Goal: Task Accomplishment & Management: Manage account settings

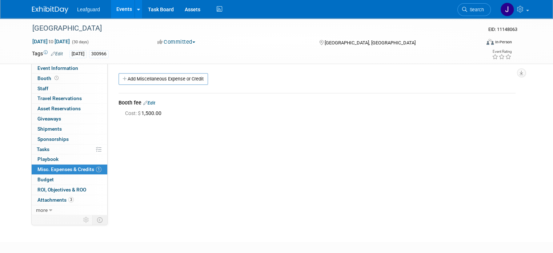
click at [37, 9] on img at bounding box center [50, 9] width 36 height 7
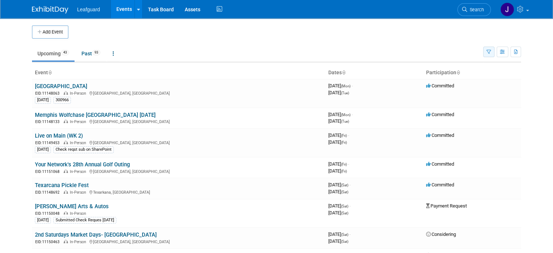
click at [494, 48] on button "button" at bounding box center [488, 52] width 11 height 11
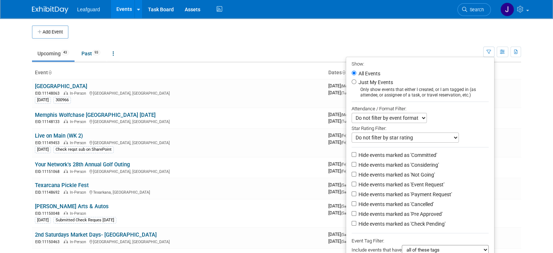
click at [400, 157] on label "Hide events marked as 'Committed'" at bounding box center [397, 154] width 80 height 7
click at [356, 157] on input "Hide events marked as 'Committed'" at bounding box center [353, 154] width 5 height 5
checkbox input "true"
click at [400, 163] on label "Hide events marked as 'Considering'" at bounding box center [398, 164] width 82 height 7
click at [356, 163] on input "Hide events marked as 'Considering'" at bounding box center [353, 164] width 5 height 5
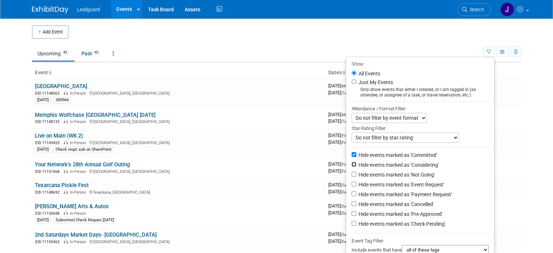
checkbox input "true"
click at [395, 172] on label "Hide events marked as 'Not Going'" at bounding box center [396, 174] width 78 height 7
click at [356, 172] on input "Hide events marked as 'Not Going'" at bounding box center [353, 174] width 5 height 5
checkbox input "true"
click at [393, 192] on label "Hide events marked as 'Payment Request'" at bounding box center [404, 193] width 95 height 7
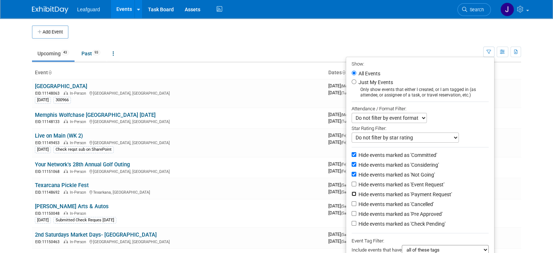
click at [356, 192] on input "Hide events marked as 'Payment Request'" at bounding box center [353, 193] width 5 height 5
click at [403, 194] on label "Hide events marked as 'Payment Request'" at bounding box center [404, 193] width 95 height 7
click at [356, 194] on input "Hide events marked as 'Payment Request'" at bounding box center [353, 193] width 5 height 5
checkbox input "false"
click at [398, 206] on label "Hide events marked as 'Cancelled'" at bounding box center [395, 203] width 77 height 7
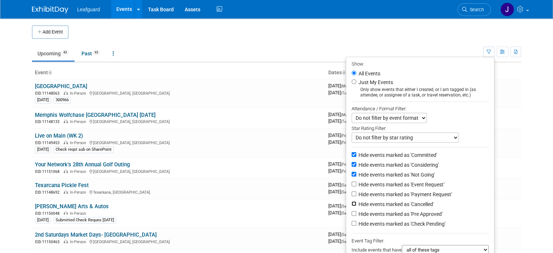
click at [356, 206] on input "Hide events marked as 'Cancelled'" at bounding box center [353, 203] width 5 height 5
checkbox input "true"
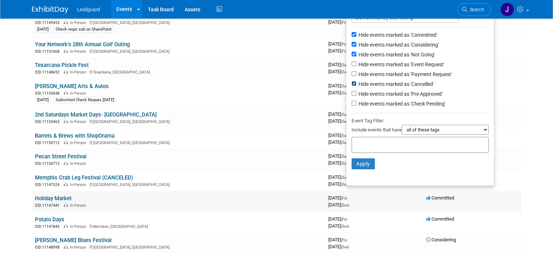
scroll to position [121, 0]
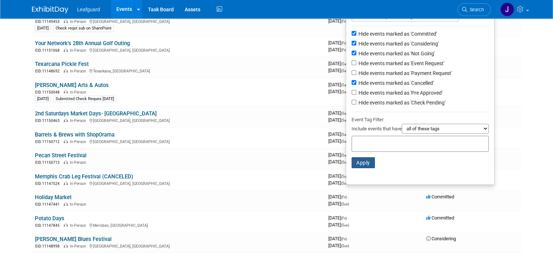
click at [374, 160] on button "Apply" at bounding box center [362, 162] width 23 height 11
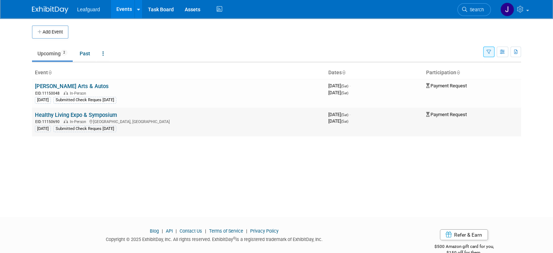
click at [67, 112] on link "Healthy Living Expo & Symposium" at bounding box center [76, 115] width 82 height 7
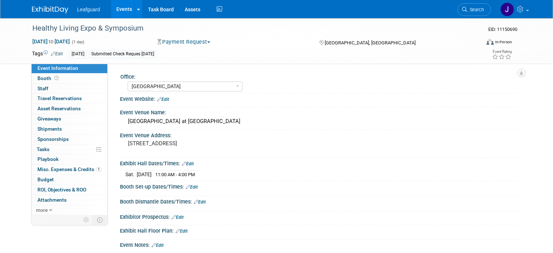
select select "[GEOGRAPHIC_DATA]"
select select "No"
select select "Credit Card"
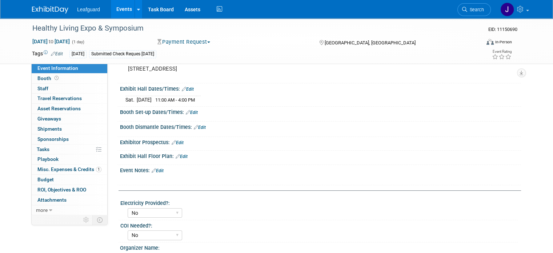
scroll to position [73, 0]
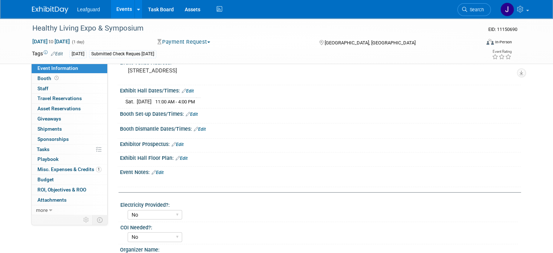
click at [190, 46] on div "Dec 6, 2025 to Dec 6, 2025 (1 day) Dec 6, 2025 to Dec 6, 2025 Payment Request C…" at bounding box center [272, 43] width 491 height 11
click at [193, 38] on div "Payment Request Committed Considering Not Going Event Request Payment Request C…" at bounding box center [231, 42] width 153 height 8
click at [195, 43] on button "Payment Request" at bounding box center [184, 42] width 58 height 8
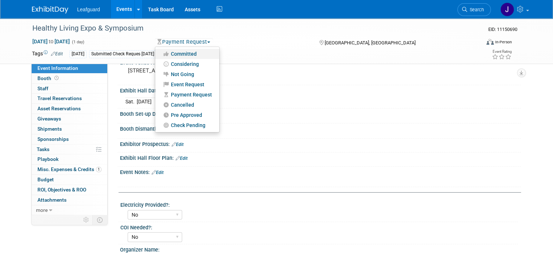
click at [198, 53] on link "Committed" at bounding box center [187, 54] width 64 height 10
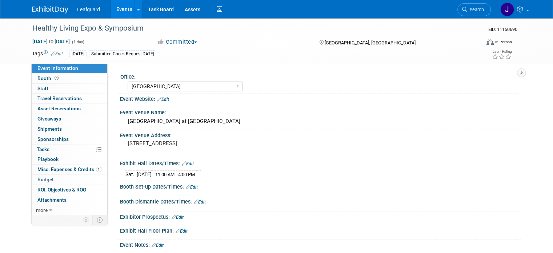
click at [50, 13] on img at bounding box center [50, 9] width 36 height 7
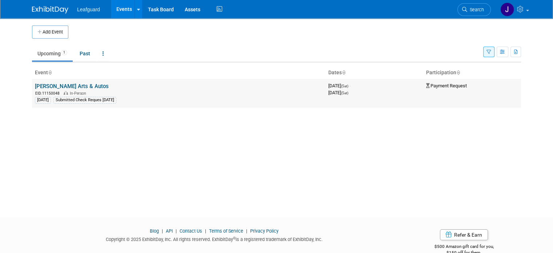
click at [59, 84] on link "[PERSON_NAME] Arts & Autos" at bounding box center [72, 86] width 74 height 7
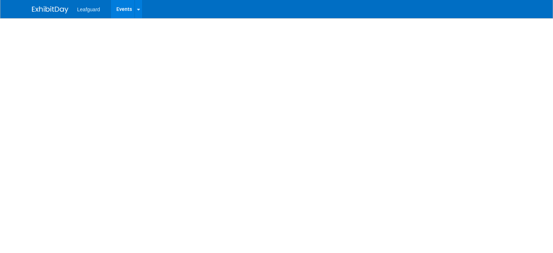
select select "[GEOGRAPHIC_DATA]"
select select "No"
select select "Credit Card"
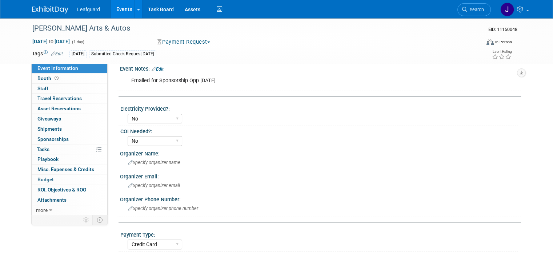
scroll to position [266, 0]
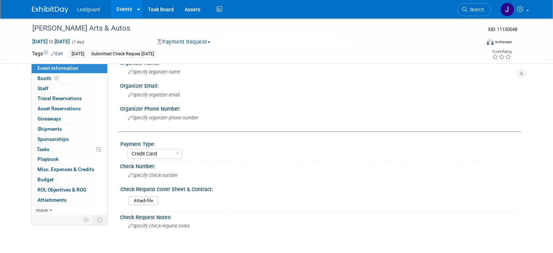
click at [178, 46] on div "Sep 13, 2025 to Sep 13, 2025 (1 day) Sep 13, 2025 to Sep 13, 2025 Payment Reque…" at bounding box center [272, 43] width 491 height 11
click at [182, 44] on button "Payment Request" at bounding box center [184, 42] width 58 height 8
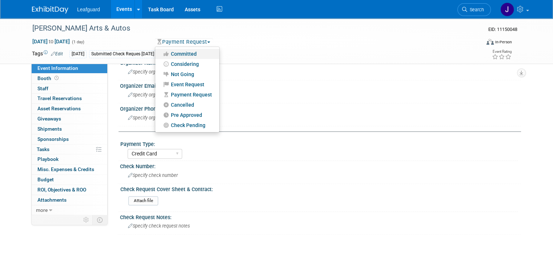
click at [193, 53] on link "Committed" at bounding box center [187, 54] width 64 height 10
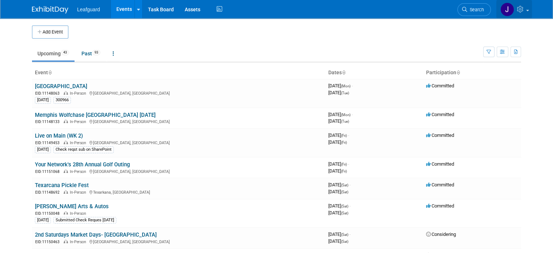
click at [525, 7] on icon at bounding box center [521, 9] width 8 height 7
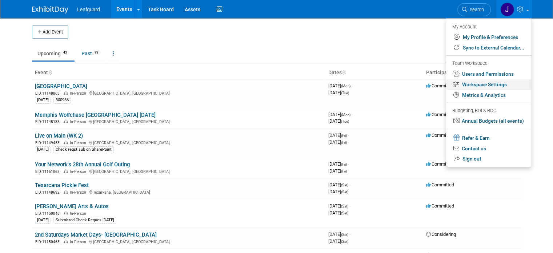
click at [498, 84] on link "Workspace Settings" at bounding box center [488, 84] width 85 height 11
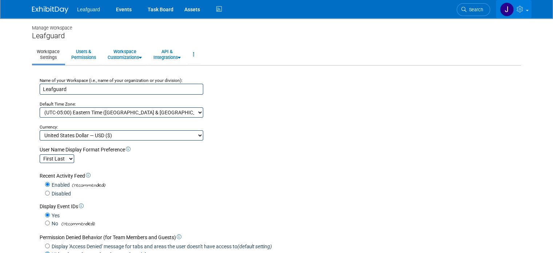
click at [525, 9] on icon at bounding box center [520, 9] width 8 height 7
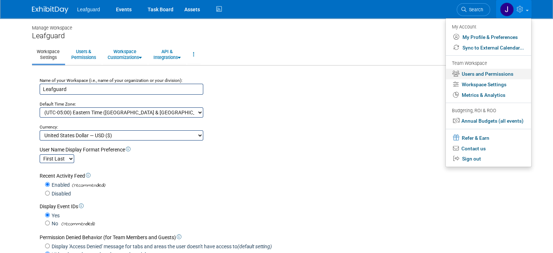
click at [491, 75] on link "Users and Permissions" at bounding box center [488, 74] width 85 height 11
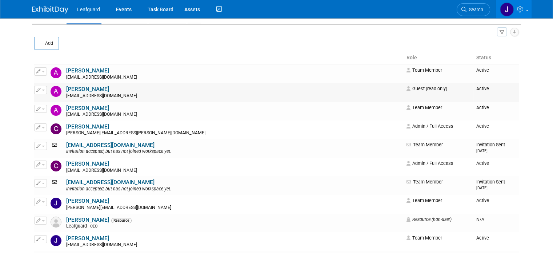
scroll to position [31, 0]
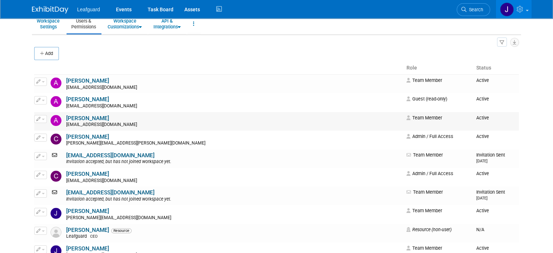
click at [36, 117] on icon "button" at bounding box center [38, 119] width 4 height 4
click at [41, 128] on icon at bounding box center [43, 130] width 5 height 5
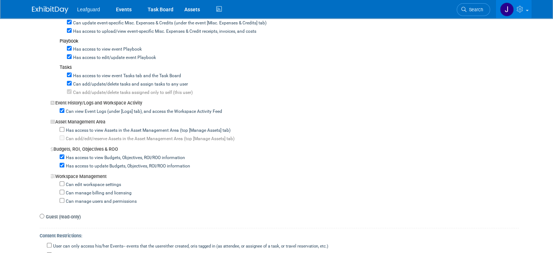
scroll to position [509, 0]
